Goal: Complete application form

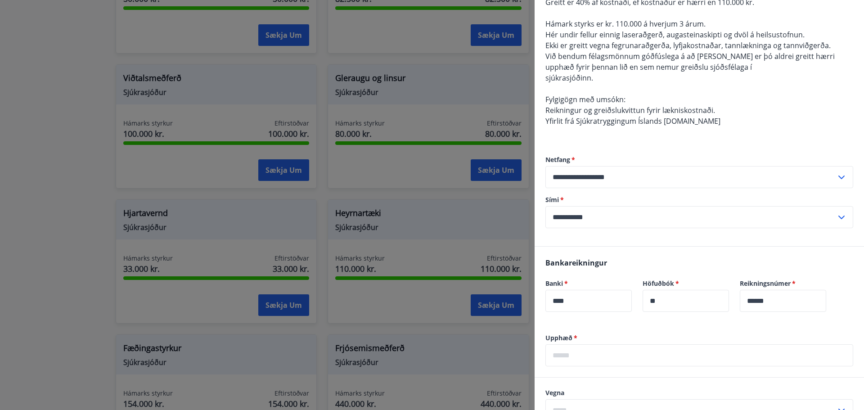
scroll to position [180, 0]
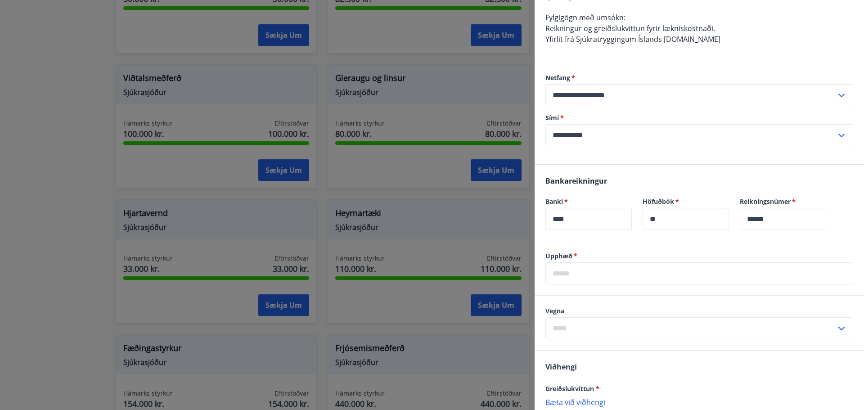
click at [608, 275] on input "text" at bounding box center [700, 273] width 308 height 22
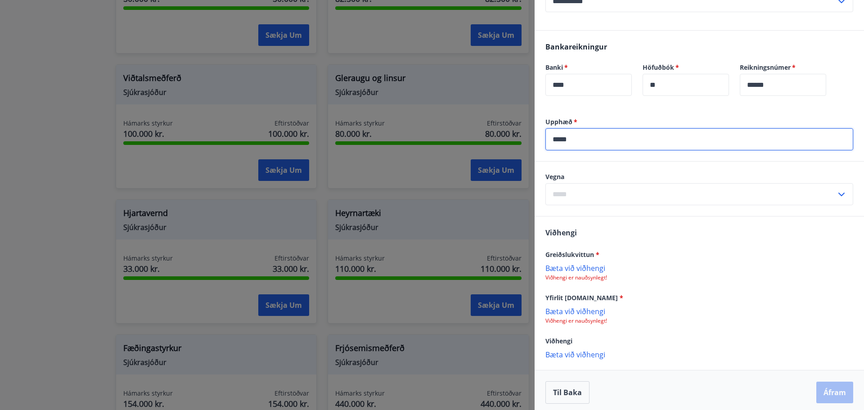
scroll to position [315, 0]
type input "*****"
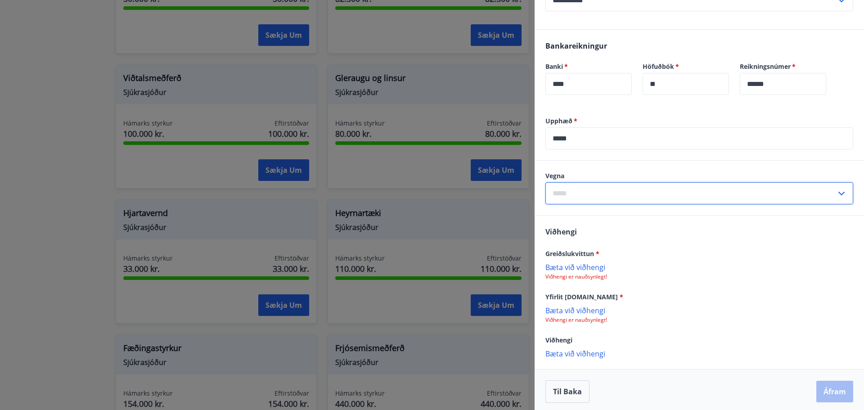
click at [611, 192] on input "text" at bounding box center [691, 193] width 291 height 22
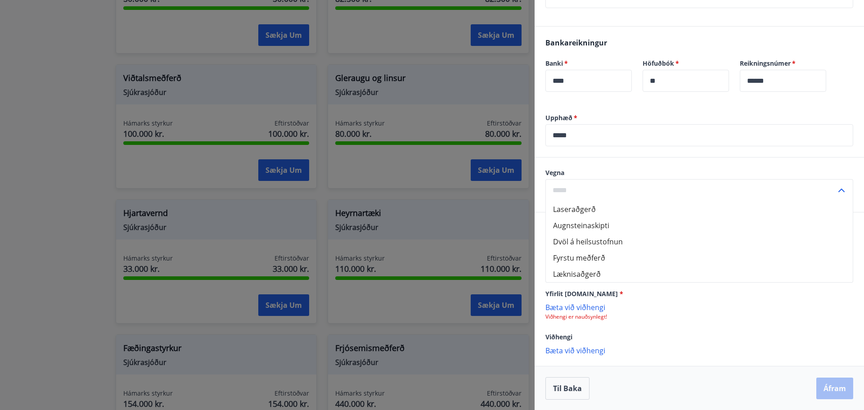
scroll to position [319, 0]
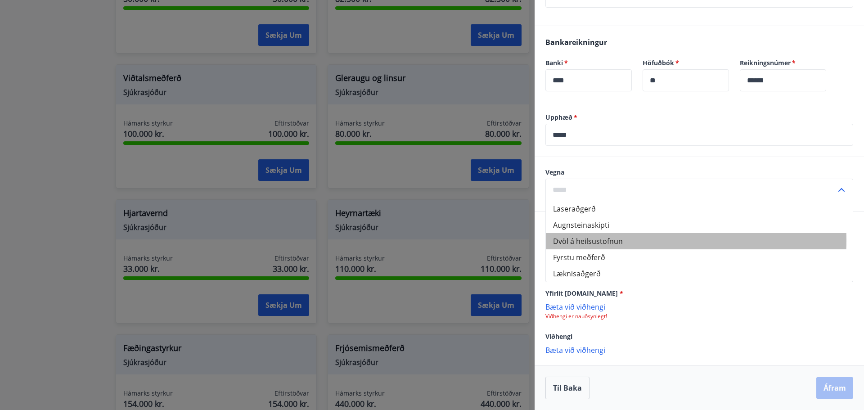
click at [597, 240] on li "Dvöl á heilsustofnun" at bounding box center [699, 241] width 307 height 16
type input "**********"
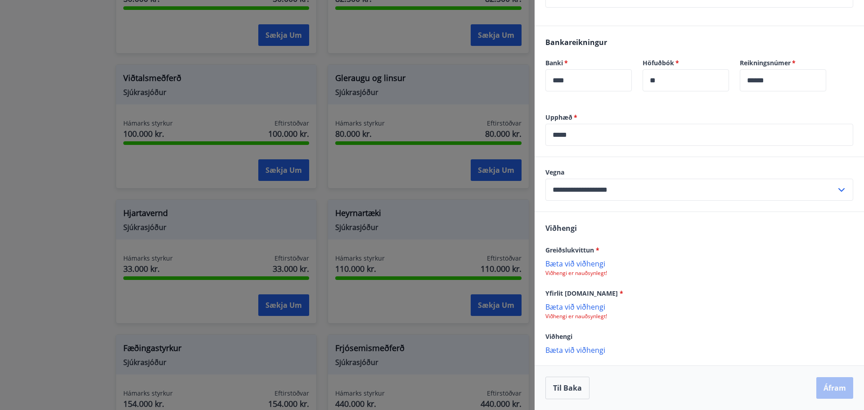
click at [588, 264] on p "Bæta við viðhengi" at bounding box center [700, 263] width 308 height 9
click at [585, 264] on p "Bæta við viðhengi" at bounding box center [700, 263] width 308 height 9
click at [574, 349] on p "Bæta við viðhengi" at bounding box center [700, 350] width 308 height 9
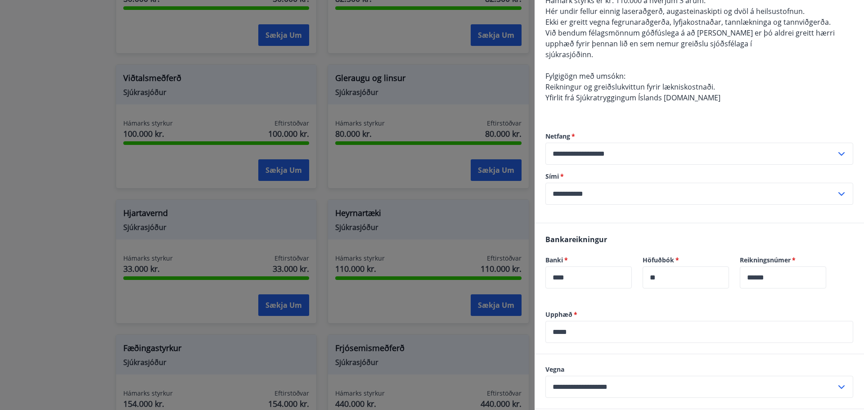
scroll to position [229, 0]
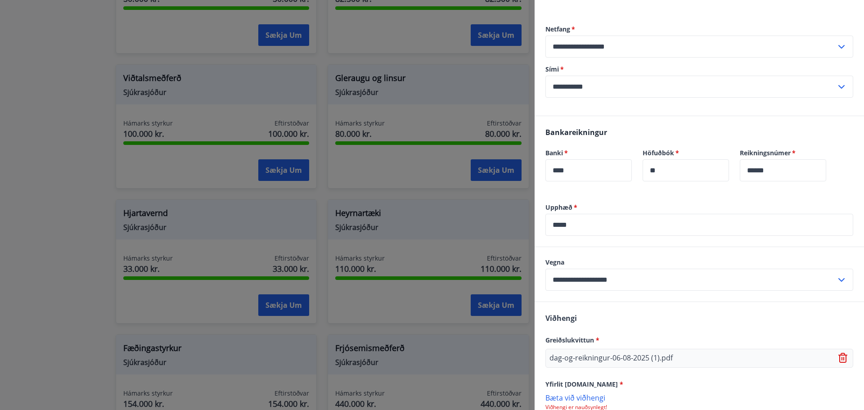
click at [674, 357] on div "dag-og-reikningur-06-08-2025 (1).pdf" at bounding box center [700, 358] width 308 height 19
click at [842, 359] on icon at bounding box center [842, 359] width 1 height 4
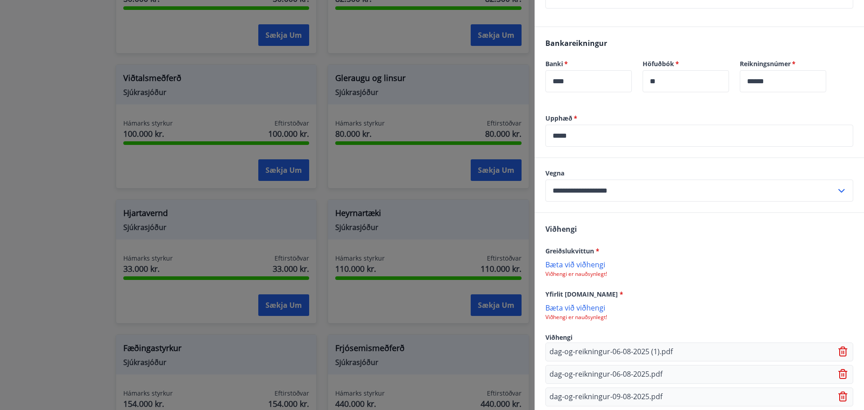
scroll to position [319, 0]
click at [577, 309] on p "Bæta við viðhengi" at bounding box center [700, 306] width 308 height 9
click at [576, 309] on p "Bæta við viðhengi" at bounding box center [700, 306] width 308 height 9
click at [576, 262] on p "Bæta við viðhengi" at bounding box center [700, 263] width 308 height 9
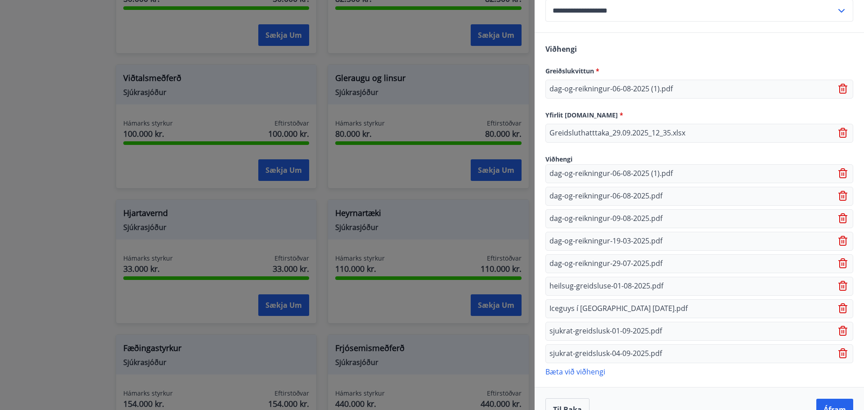
scroll to position [499, 0]
click at [839, 309] on icon at bounding box center [844, 308] width 11 height 11
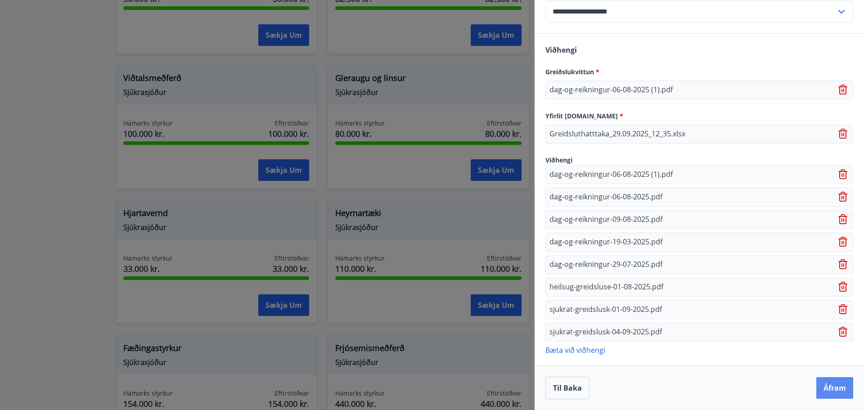
click at [833, 391] on button "Áfram" at bounding box center [835, 388] width 37 height 22
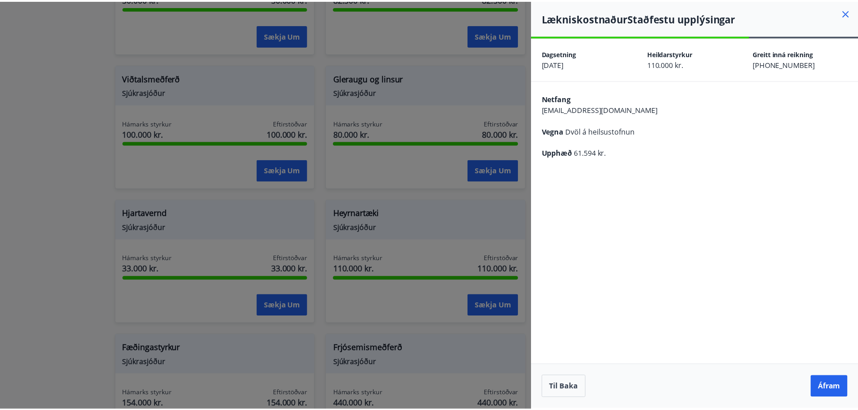
scroll to position [0, 0]
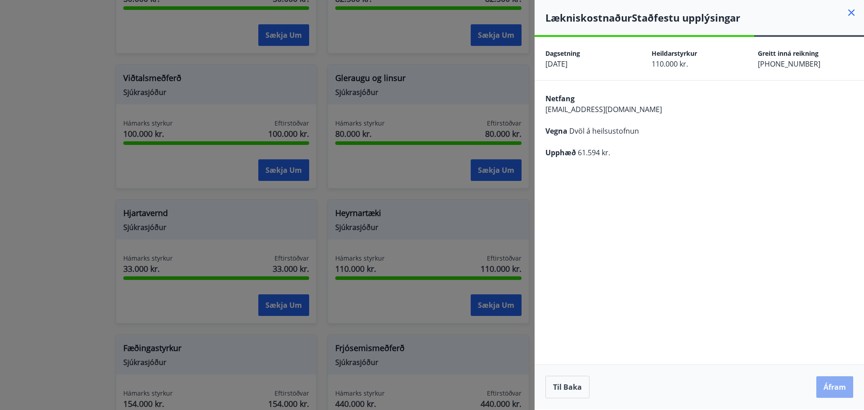
click at [832, 382] on button "Áfram" at bounding box center [835, 387] width 37 height 22
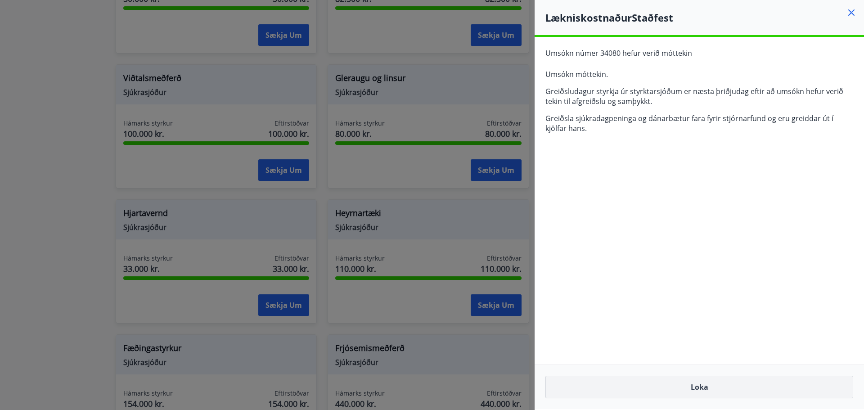
click at [713, 394] on button "Loka" at bounding box center [700, 387] width 308 height 23
